Goal: Task Accomplishment & Management: Manage account settings

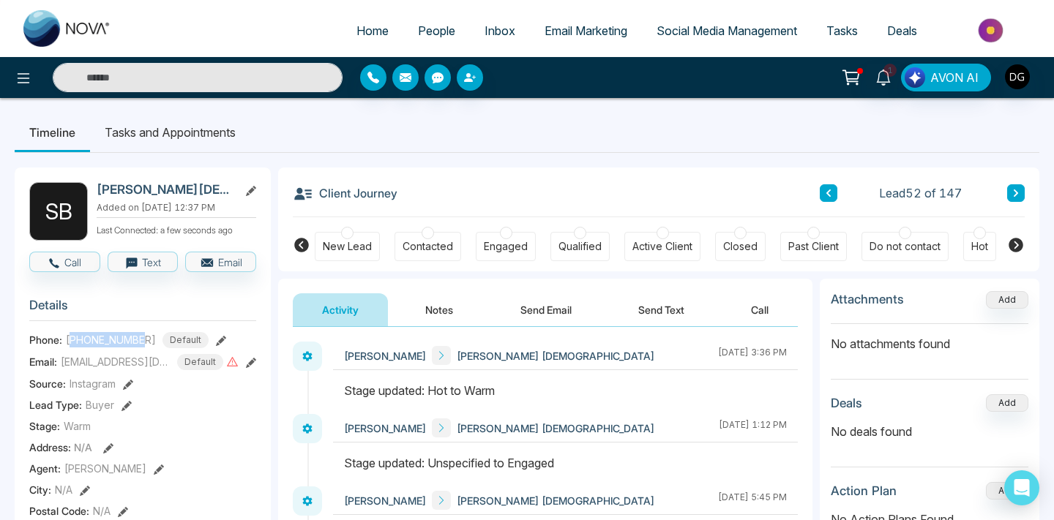
click at [425, 40] on link "People" at bounding box center [436, 31] width 67 height 28
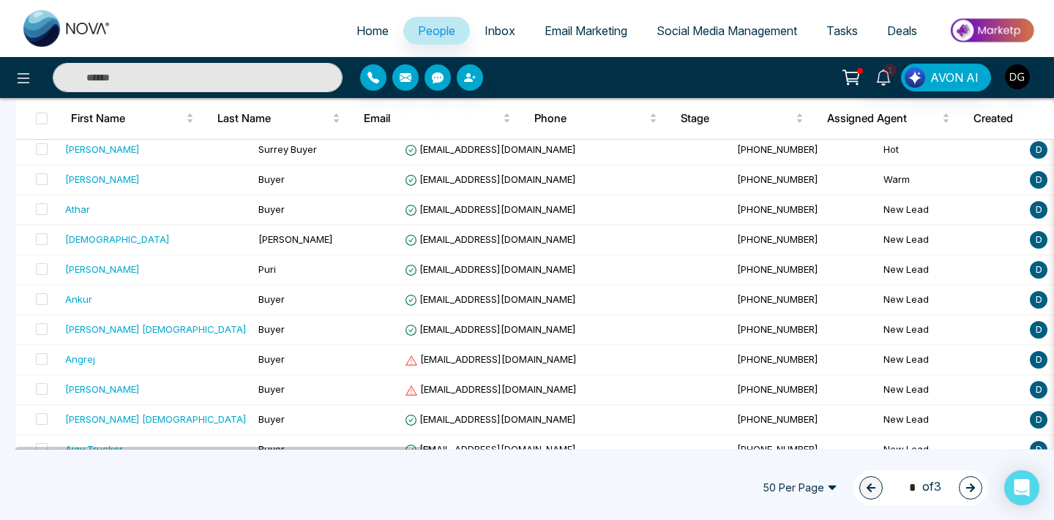
scroll to position [1349, 0]
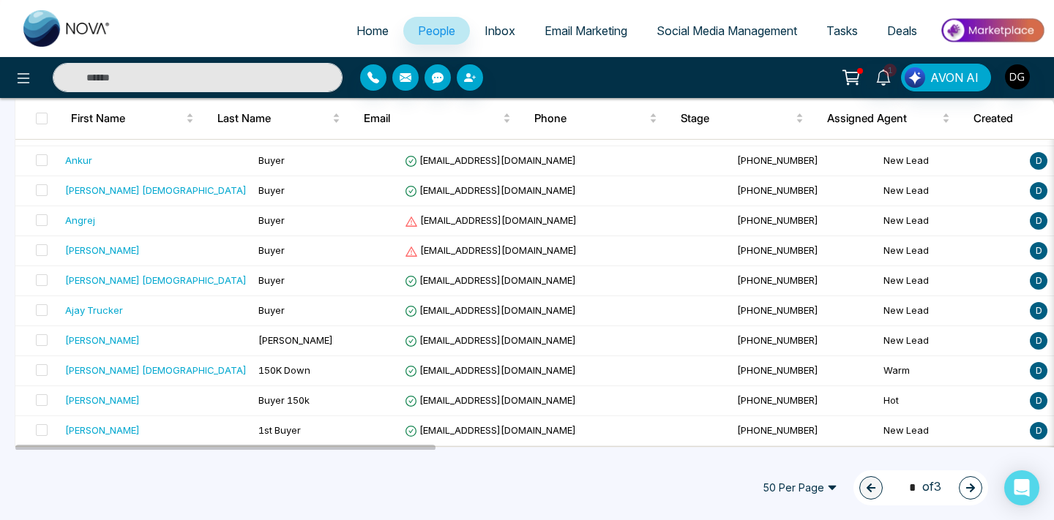
click at [975, 487] on icon "button" at bounding box center [970, 488] width 10 height 10
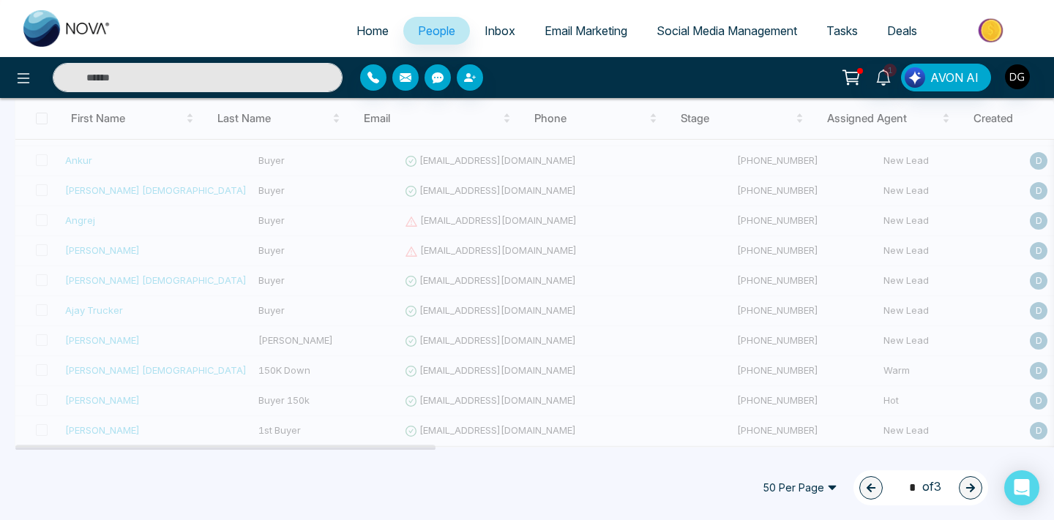
type input "*"
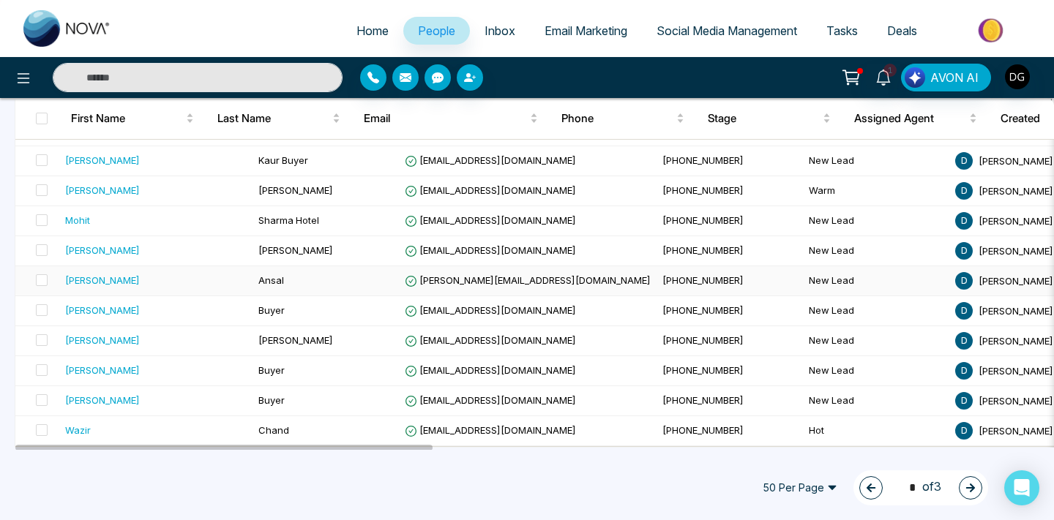
scroll to position [1346, 0]
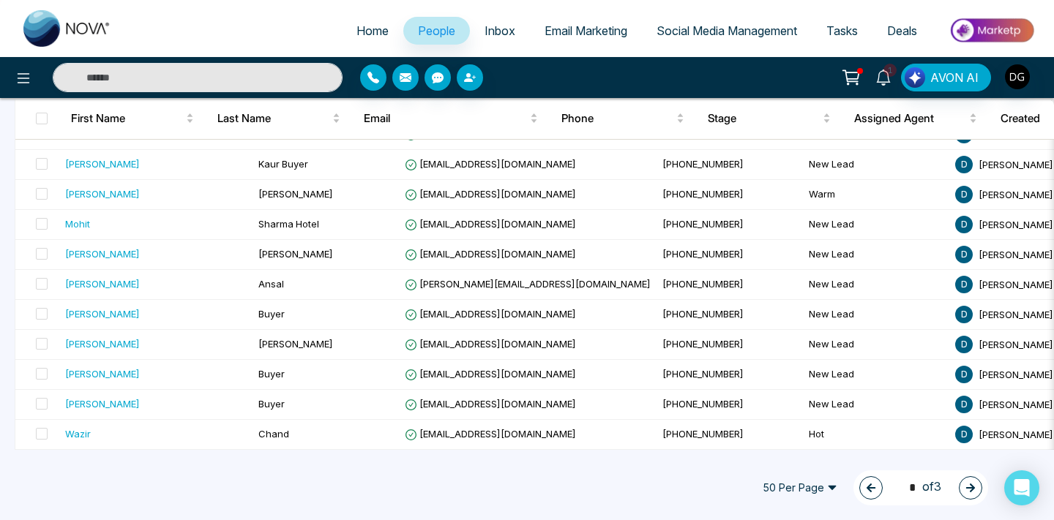
click at [888, 70] on span "1" at bounding box center [889, 70] width 13 height 13
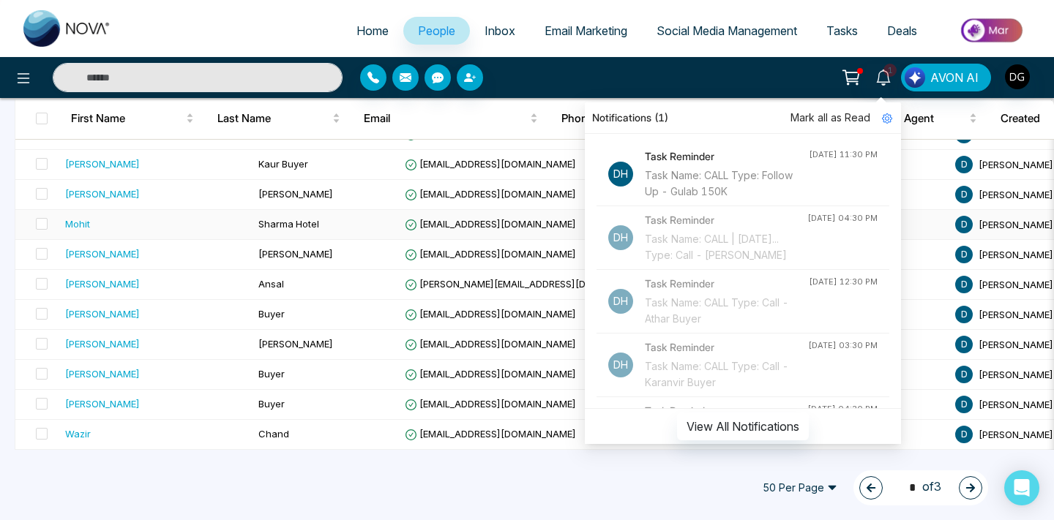
click at [258, 219] on span "Sharma Hotel" at bounding box center [288, 224] width 61 height 12
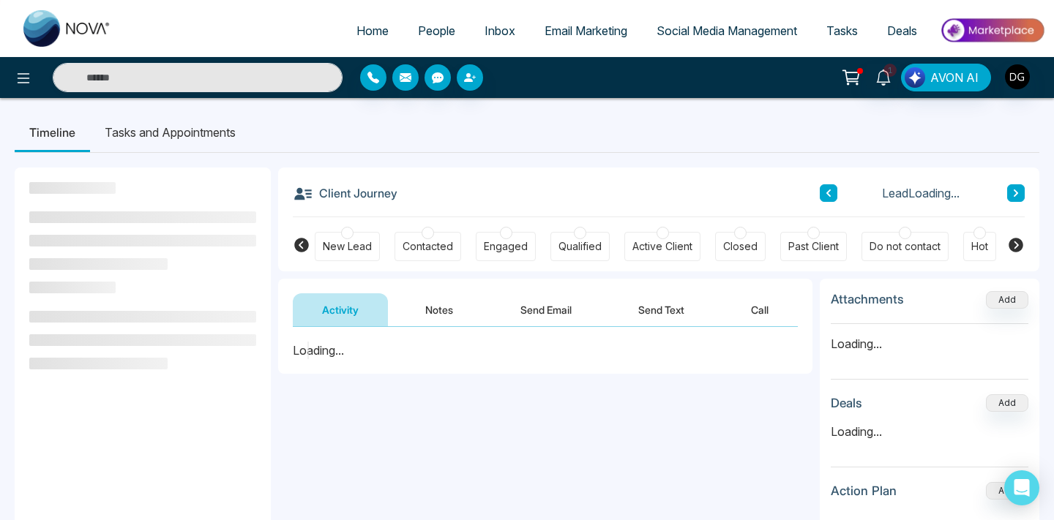
click at [421, 43] on link "People" at bounding box center [436, 31] width 67 height 28
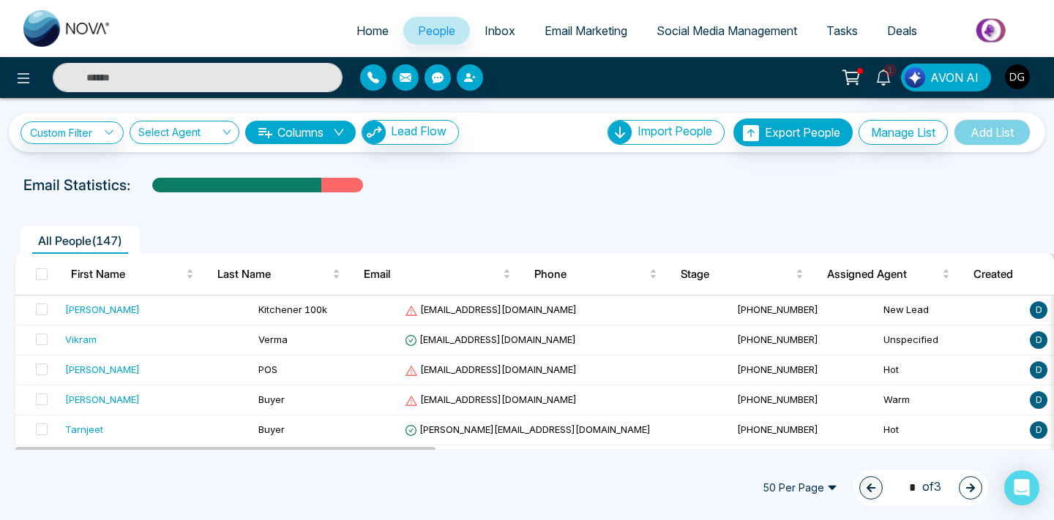
click at [462, 198] on div at bounding box center [527, 199] width 1036 height 6
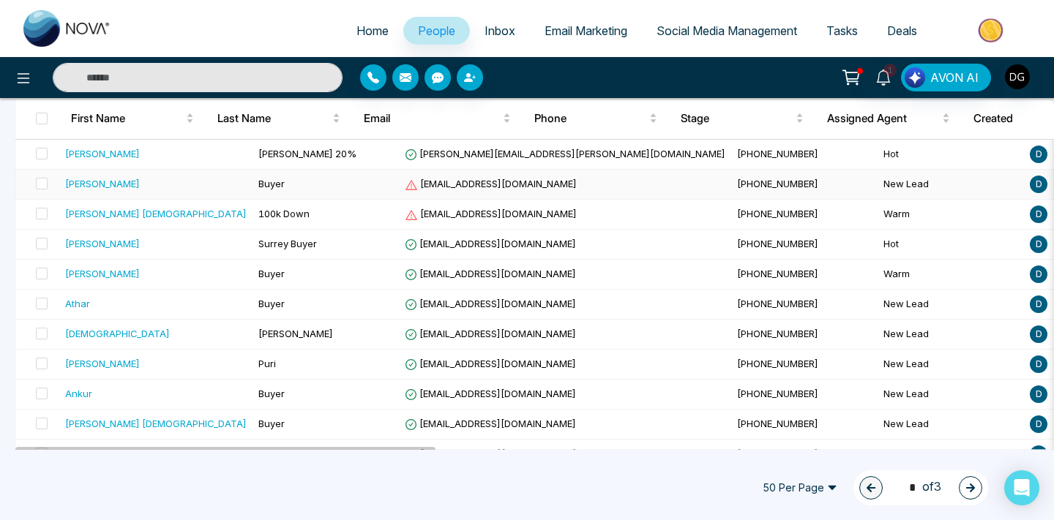
scroll to position [1349, 0]
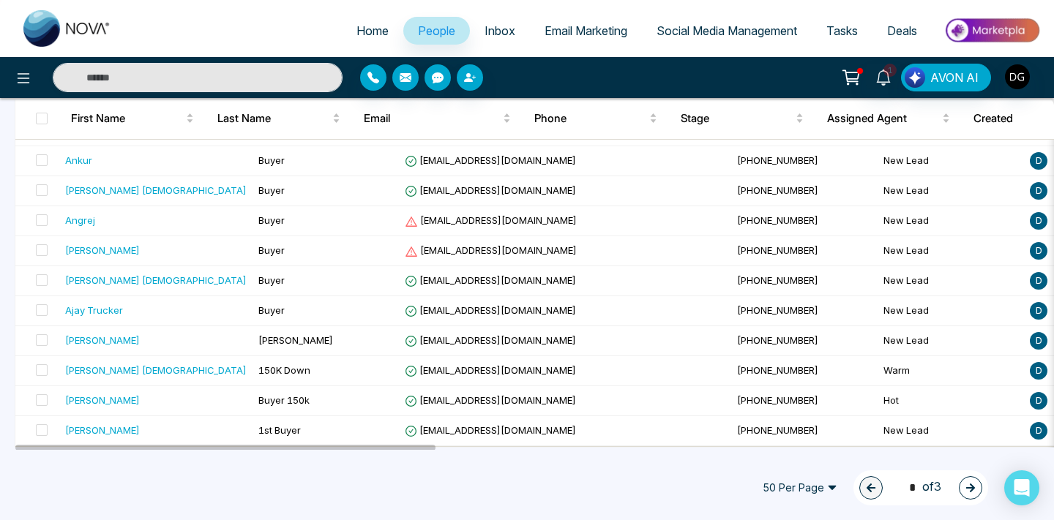
click at [965, 487] on icon "button" at bounding box center [970, 488] width 10 height 10
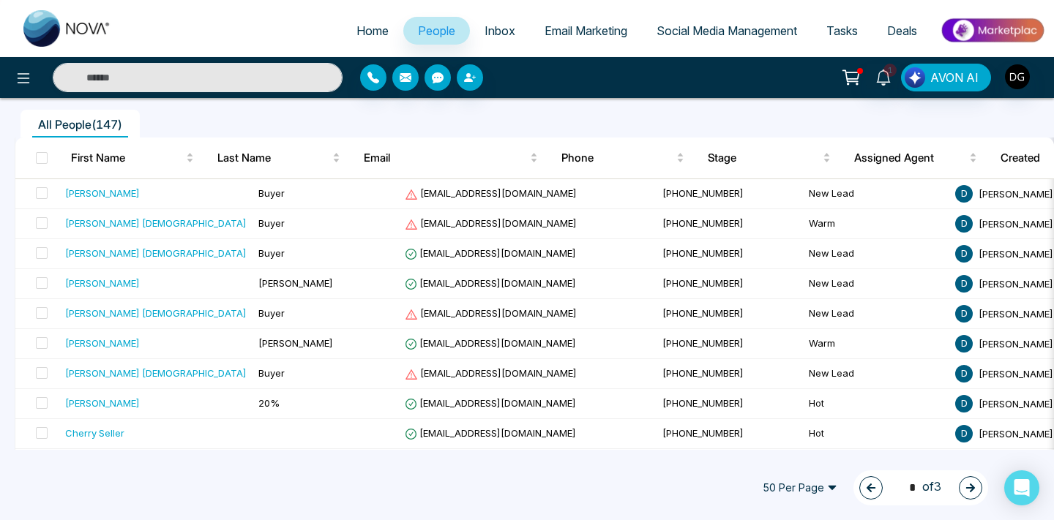
scroll to position [0, 0]
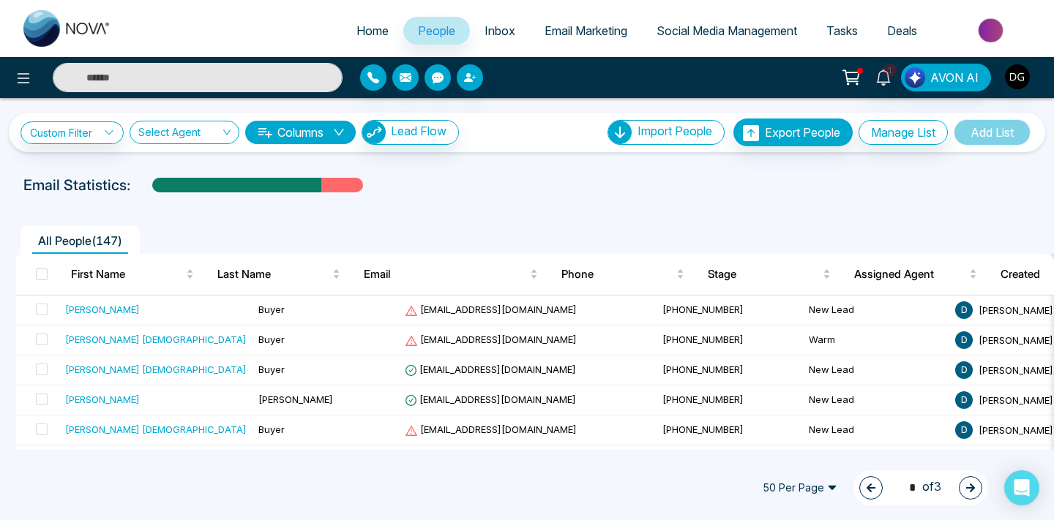
click at [971, 487] on icon "button" at bounding box center [970, 488] width 9 height 9
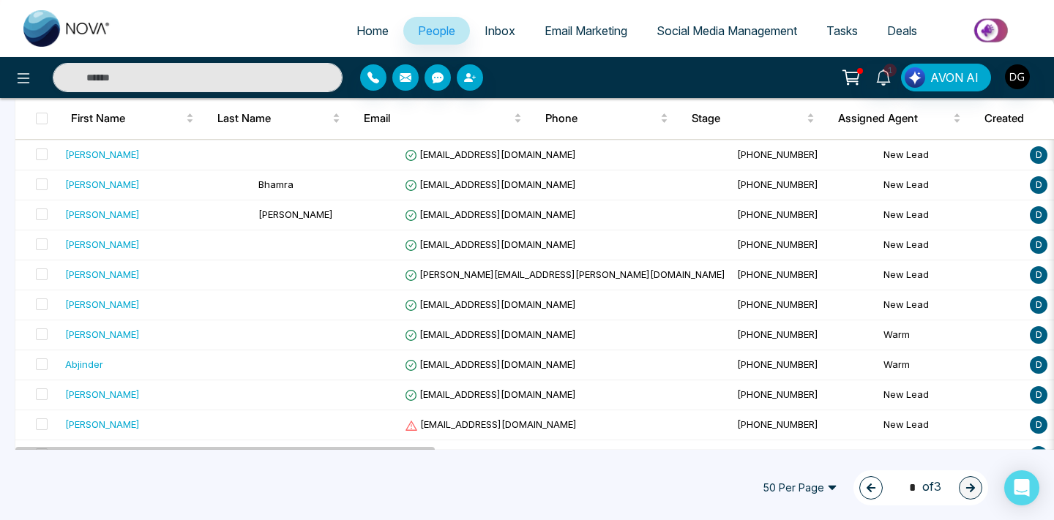
scroll to position [1259, 0]
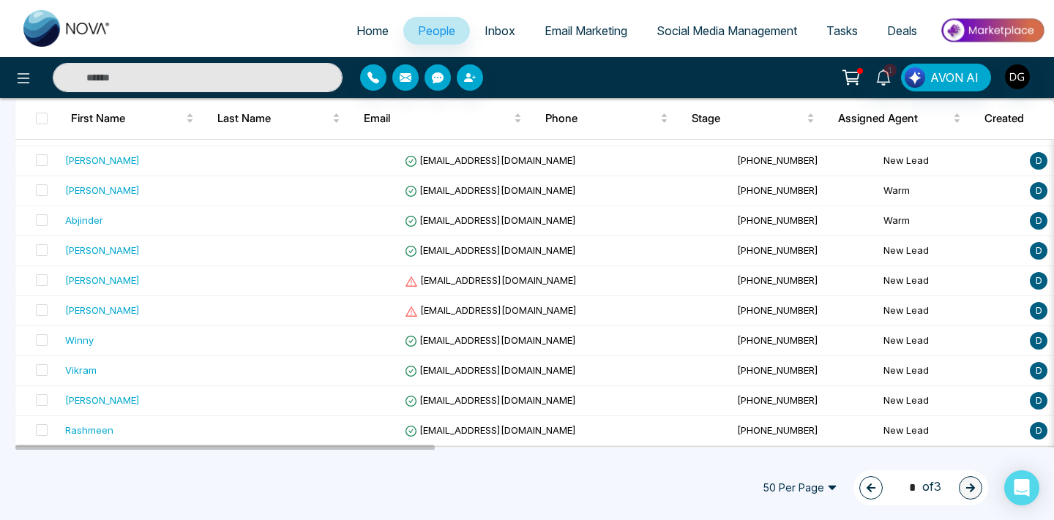
click at [866, 484] on icon "button" at bounding box center [870, 488] width 9 height 9
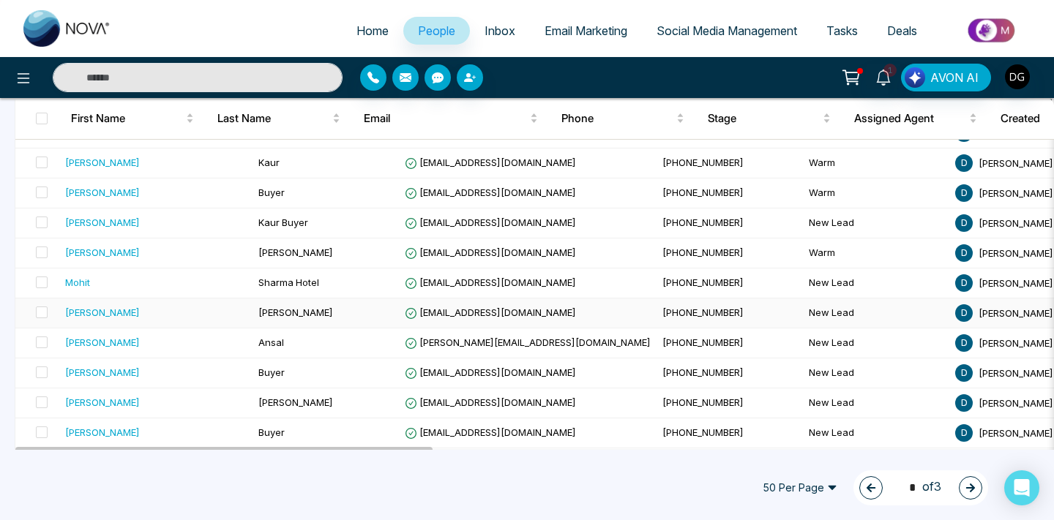
scroll to position [1349, 0]
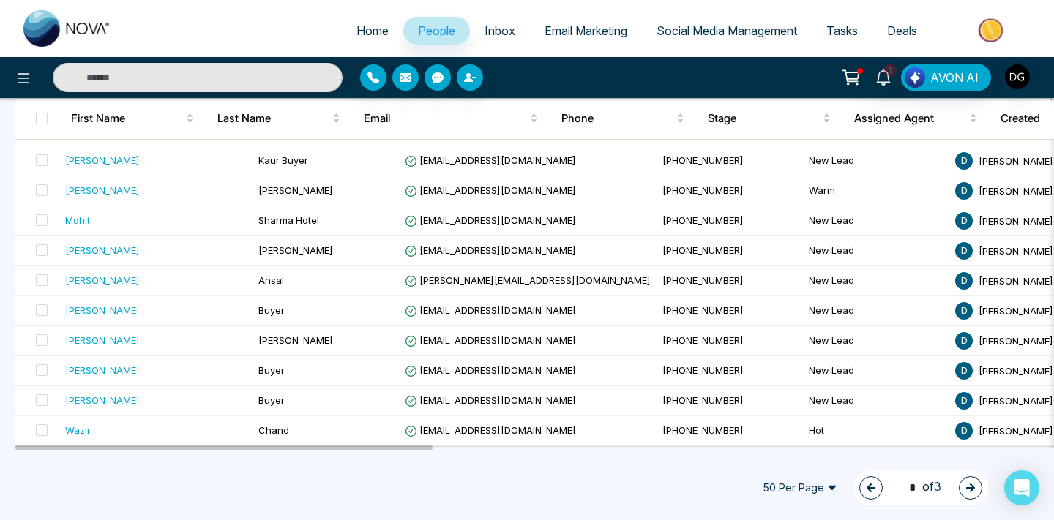
click at [866, 490] on icon "button" at bounding box center [871, 488] width 10 height 10
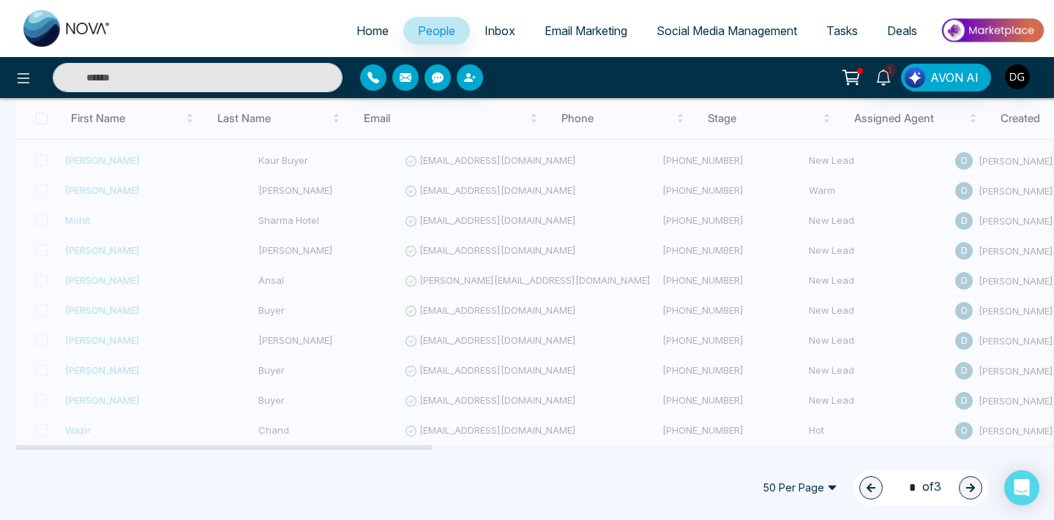
type input "*"
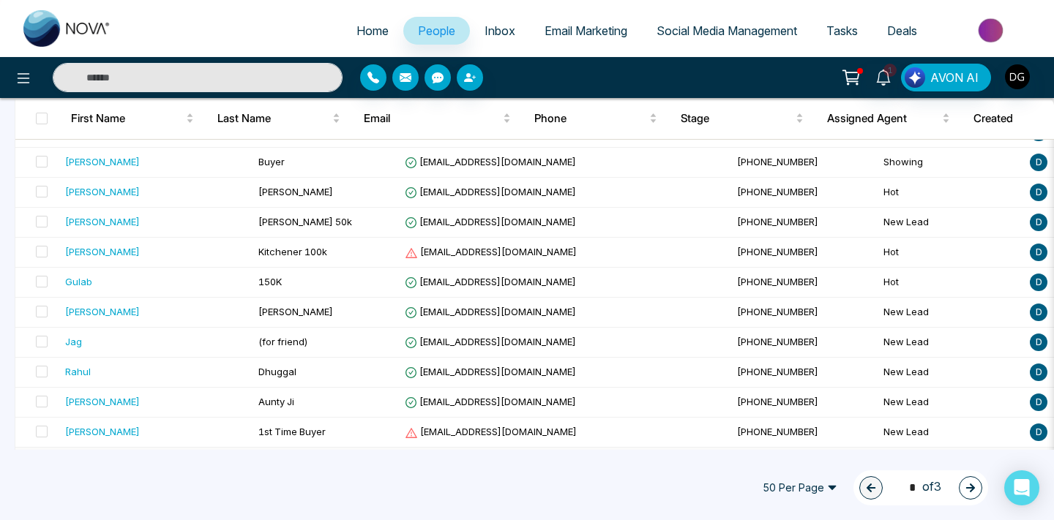
scroll to position [708, 0]
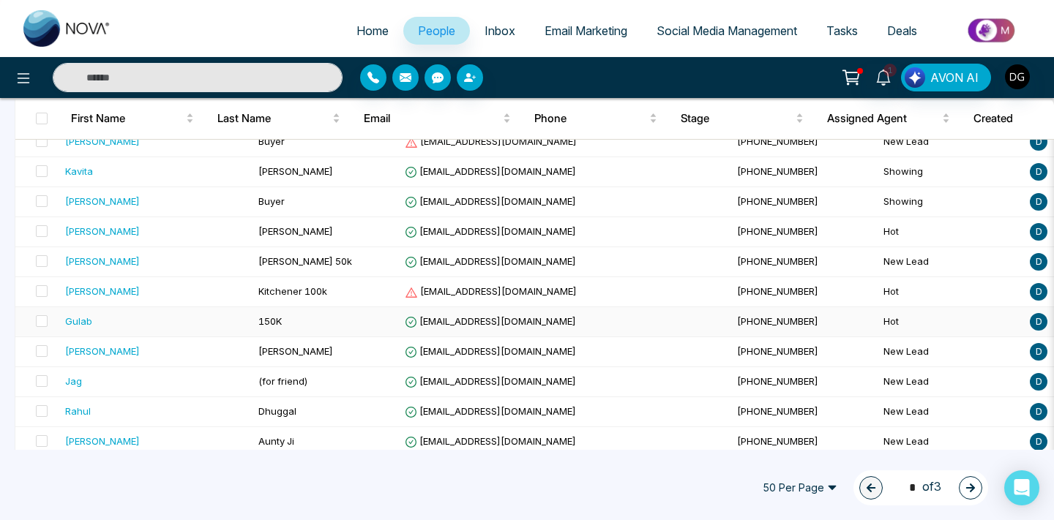
click at [154, 322] on div "Gulab" at bounding box center [155, 321] width 181 height 15
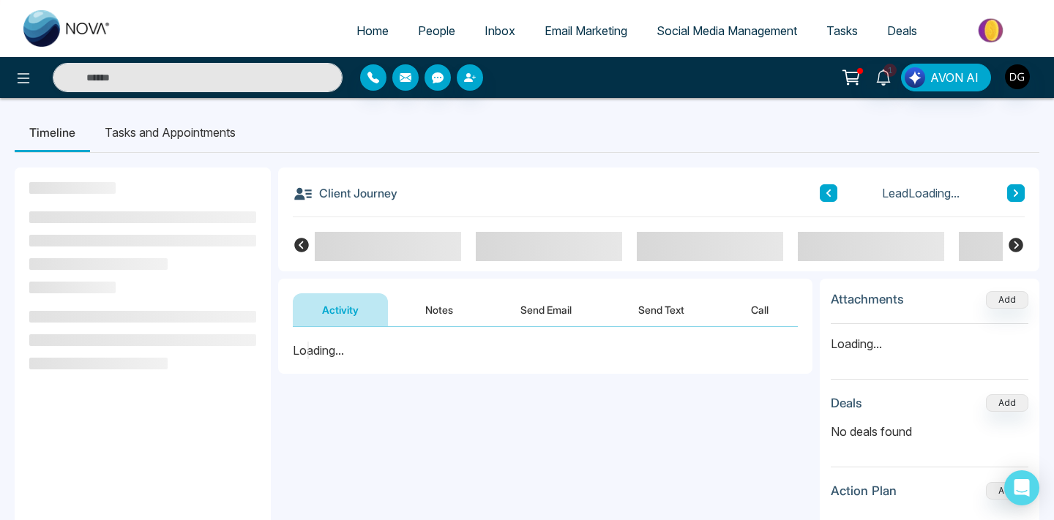
click at [435, 304] on button "Notes" at bounding box center [439, 309] width 86 height 33
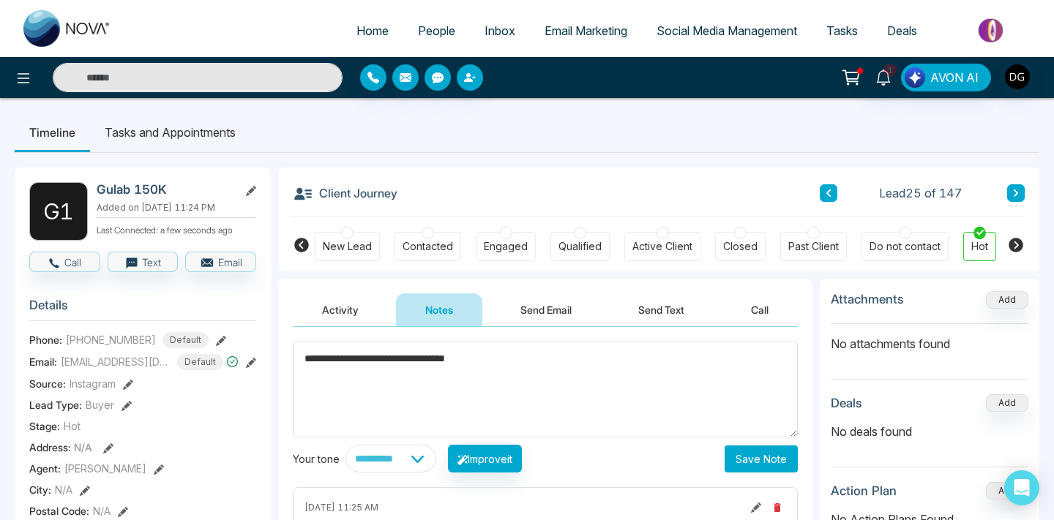
type textarea "**********"
click at [732, 460] on button "Save Note" at bounding box center [760, 459] width 73 height 27
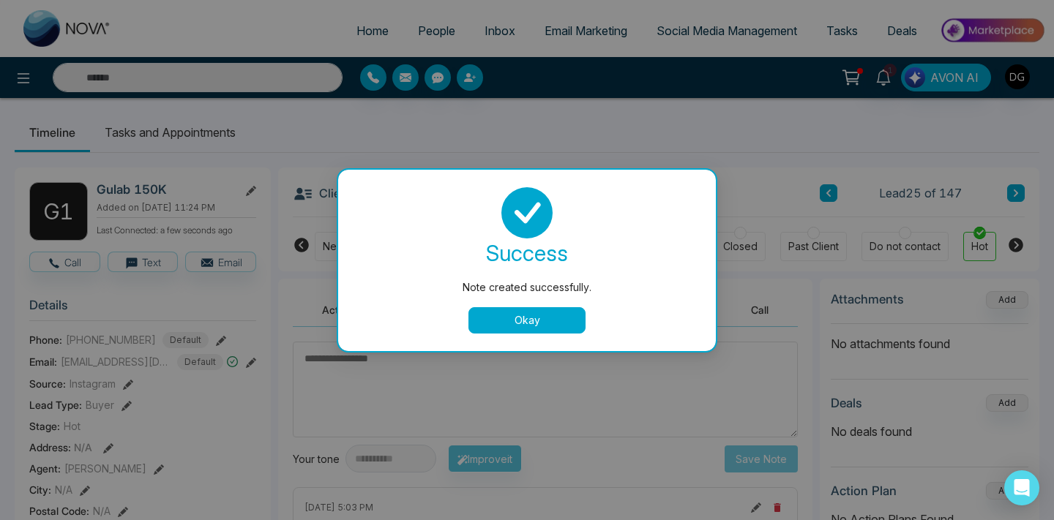
click at [541, 322] on button "Okay" at bounding box center [526, 320] width 117 height 26
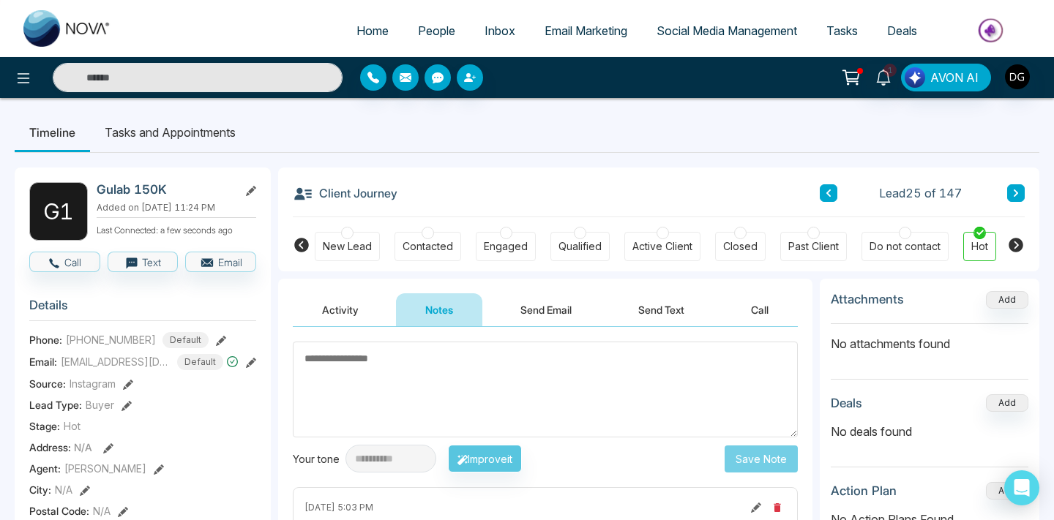
click at [428, 28] on span "People" at bounding box center [436, 30] width 37 height 15
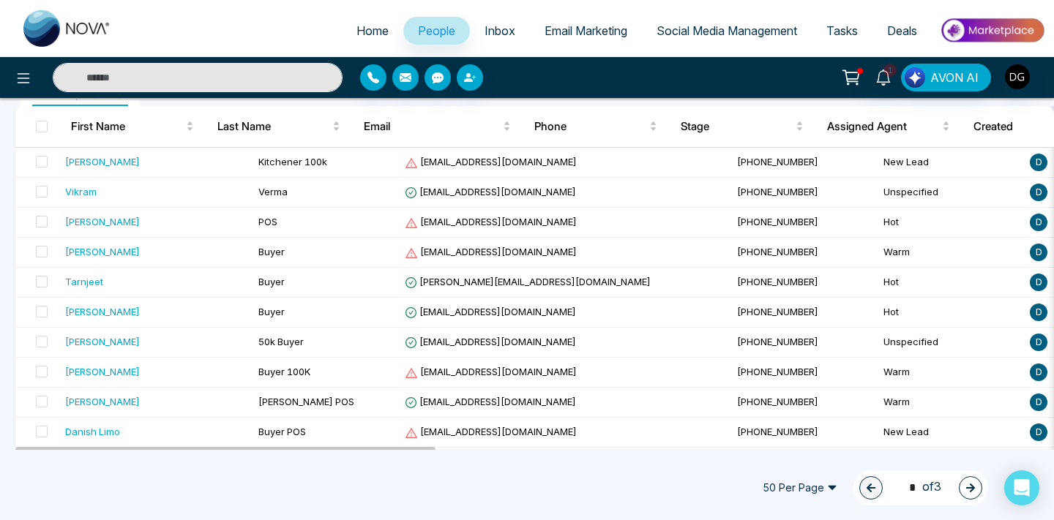
scroll to position [197, 0]
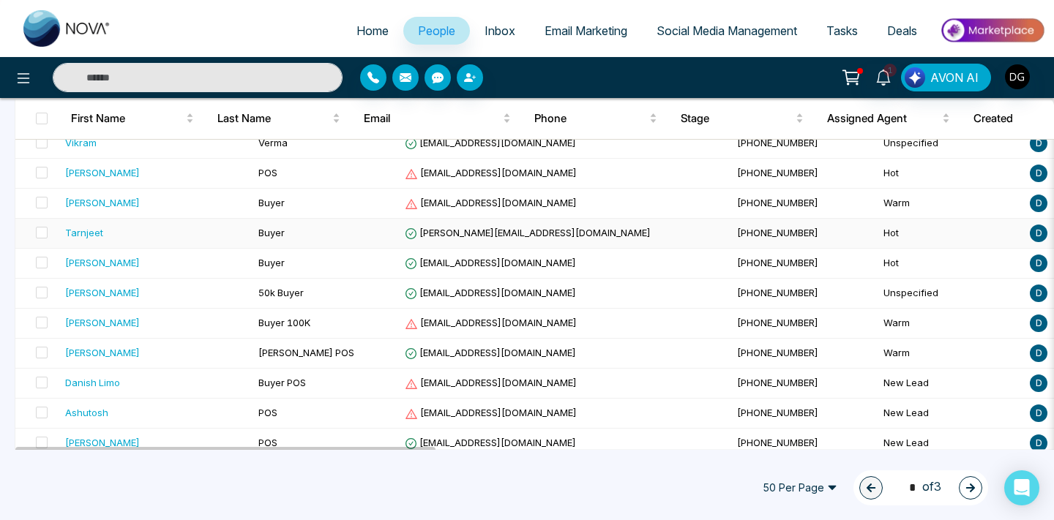
click at [258, 230] on span "Buyer" at bounding box center [271, 233] width 26 height 12
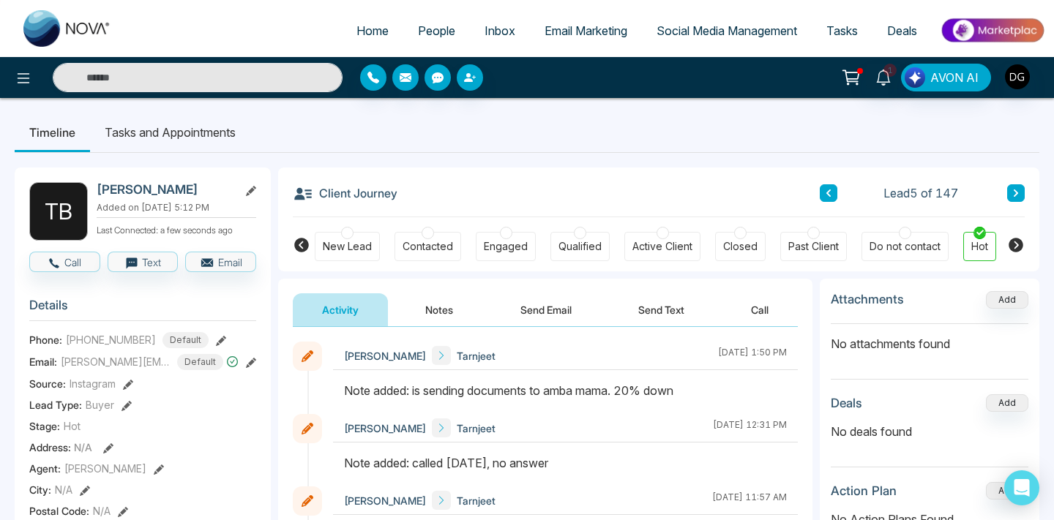
click at [437, 312] on button "Notes" at bounding box center [439, 309] width 86 height 33
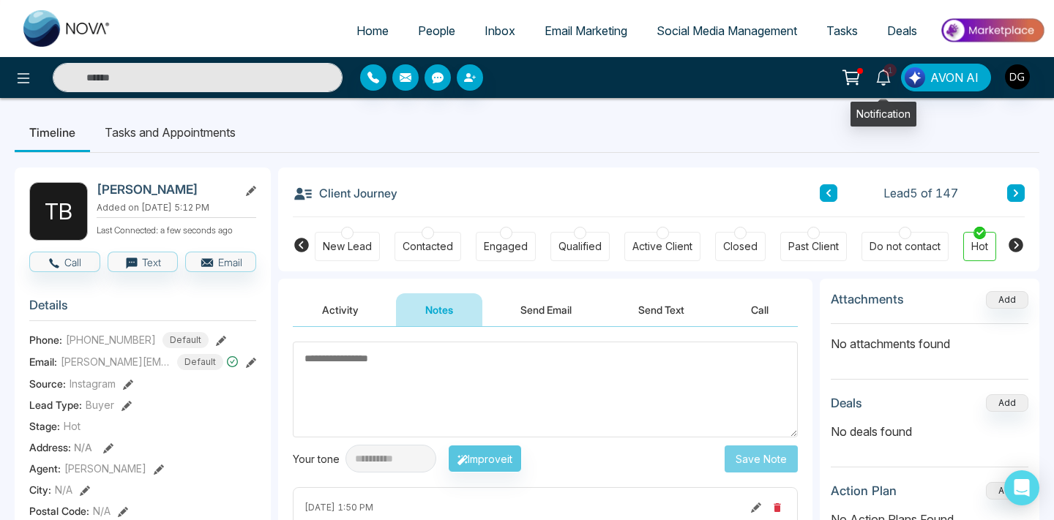
click at [888, 77] on icon at bounding box center [883, 78] width 14 height 16
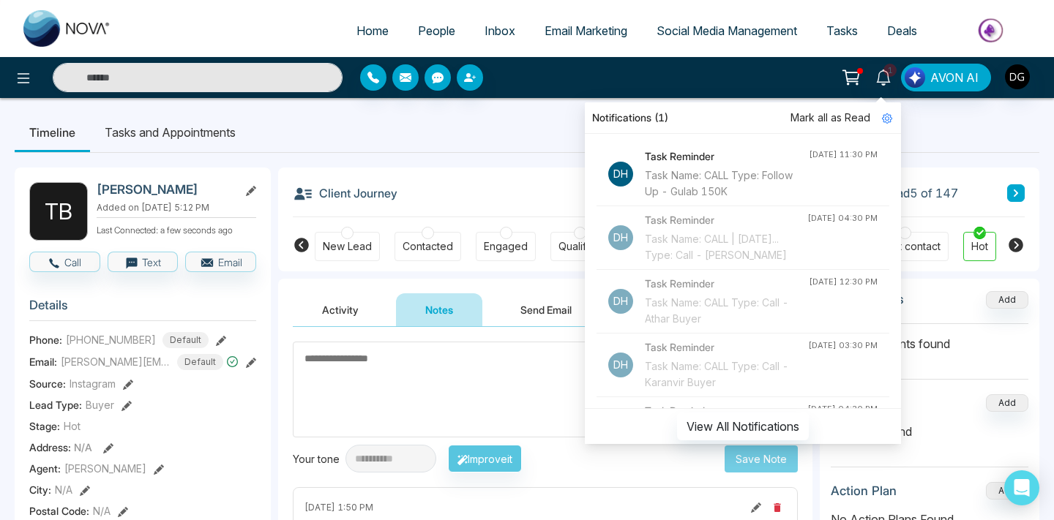
click at [457, 148] on ul "Timeline Tasks and Appointments" at bounding box center [527, 133] width 1024 height 40
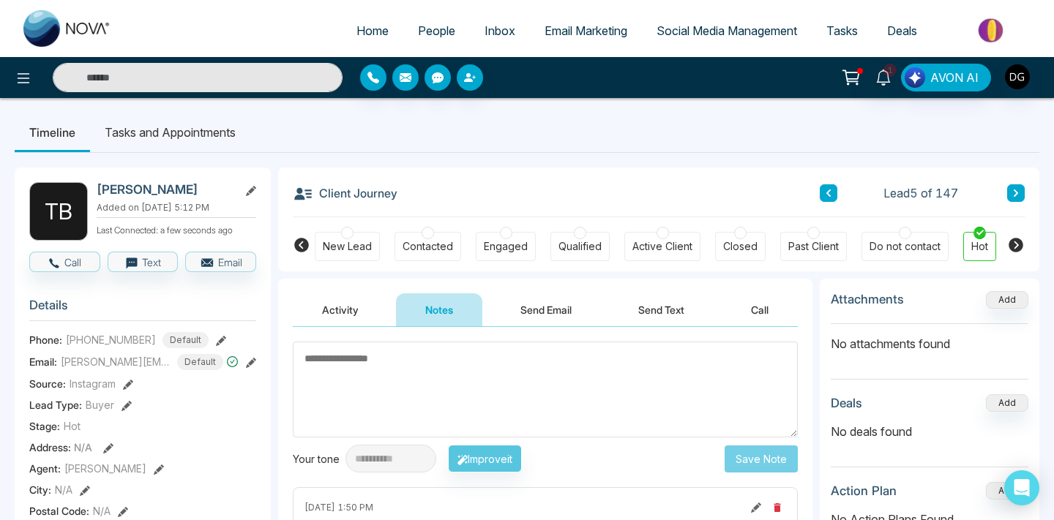
click at [443, 36] on span "People" at bounding box center [436, 30] width 37 height 15
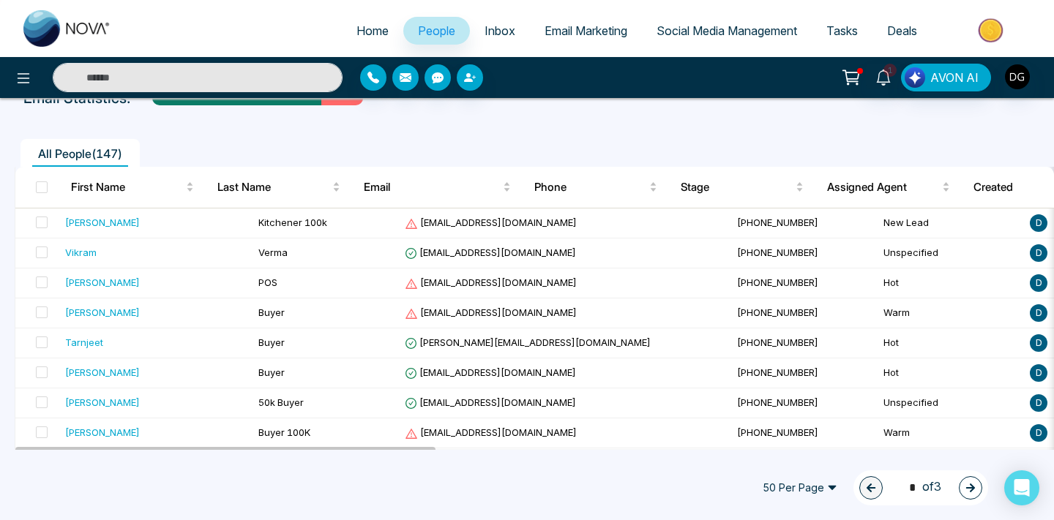
scroll to position [94, 0]
